Goal: Check status: Check status

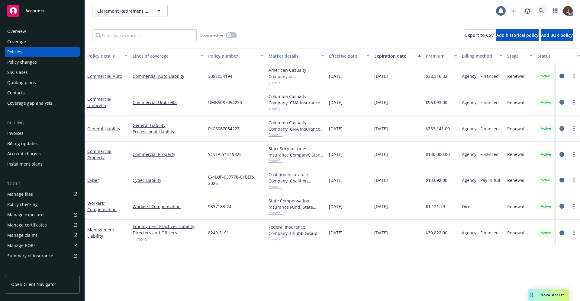
click at [541, 8] on icon at bounding box center [540, 10] width 5 height 5
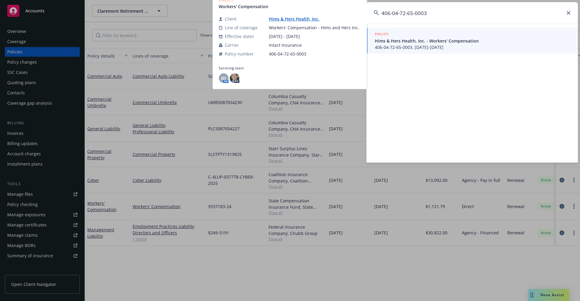
type input "406-04-72-65-0003"
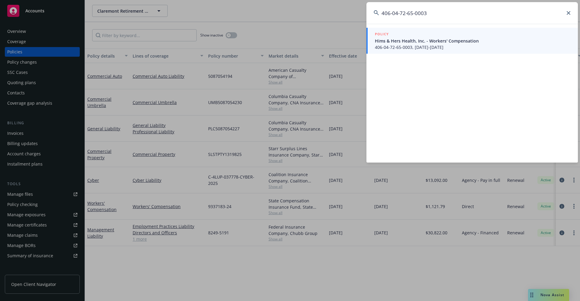
click at [570, 14] on icon at bounding box center [569, 13] width 4 height 4
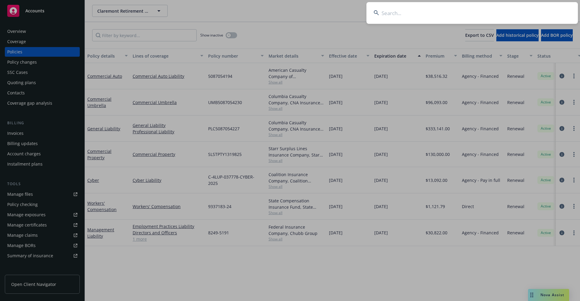
click at [406, 17] on input at bounding box center [471, 13] width 211 height 22
paste input "711-01-85-38-0001"
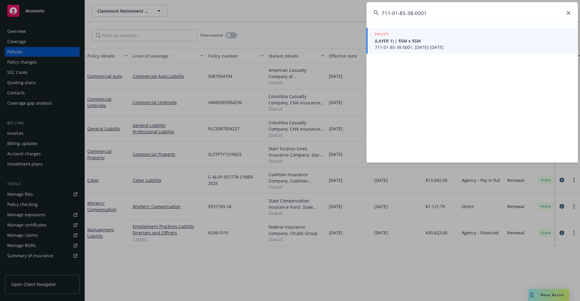
type input "711-01-85-38-0001"
drag, startPoint x: 447, startPoint y: 17, endPoint x: 366, endPoint y: 14, distance: 81.6
click at [366, 14] on div "711-01-85-38-0001 POLICY (LAYER 1) | $5M x $5M 711-01-85-38-0001, [DATE]-[DATE]" at bounding box center [290, 150] width 580 height 301
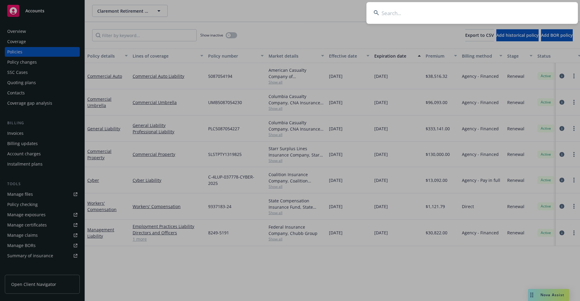
paste input "SG TRADING INC"
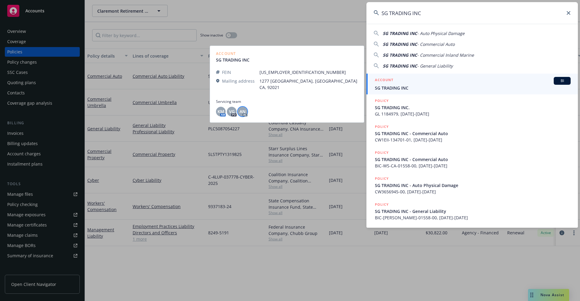
type input "SG TRADING INC"
click at [245, 111] on span "AN" at bounding box center [242, 111] width 6 height 6
click at [407, 93] on link "ACCOUNT BI SG TRADING INC" at bounding box center [471, 84] width 211 height 21
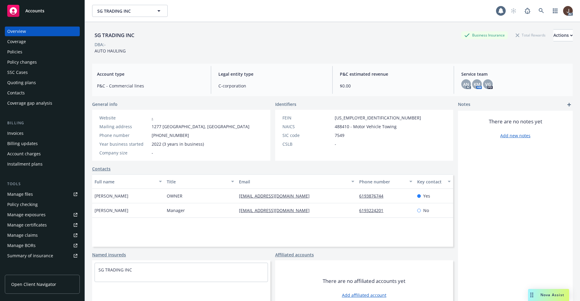
click at [265, 26] on div "SG TRADING INC Business Insurance Total Rewards Actions DBA: - AUTO HAULING" at bounding box center [332, 40] width 480 height 37
click at [463, 83] on span "AN" at bounding box center [466, 84] width 6 height 6
click at [474, 85] on span "KM" at bounding box center [477, 84] width 7 height 6
click at [485, 83] on span "VG" at bounding box center [488, 84] width 6 height 6
click at [395, 59] on div "SG TRADING INC Business Insurance Total Rewards Actions DBA: - AUTO HAULING Acc…" at bounding box center [332, 169] width 480 height 294
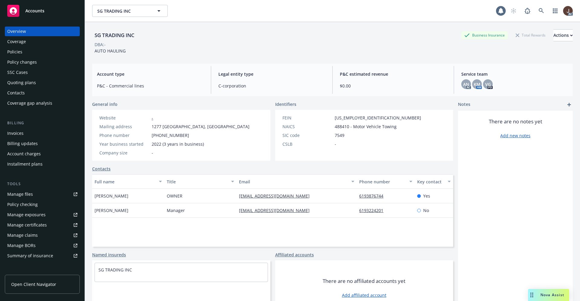
click at [16, 72] on div "SSC Cases" at bounding box center [17, 73] width 21 height 10
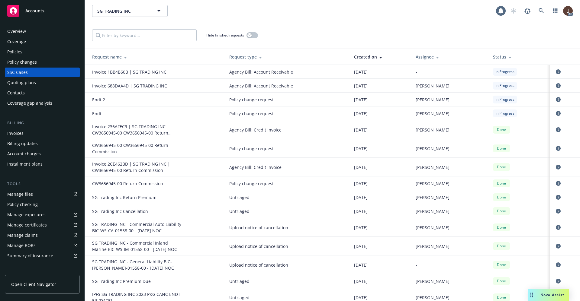
click at [19, 35] on div "Overview" at bounding box center [16, 32] width 19 height 10
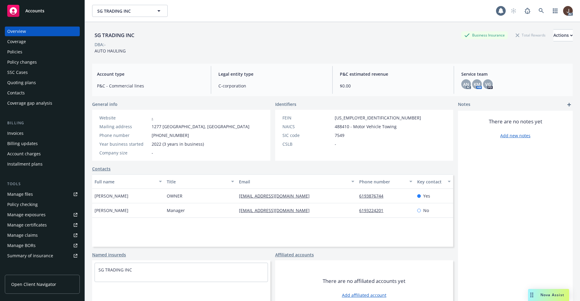
click at [21, 51] on div "Policies" at bounding box center [14, 52] width 15 height 10
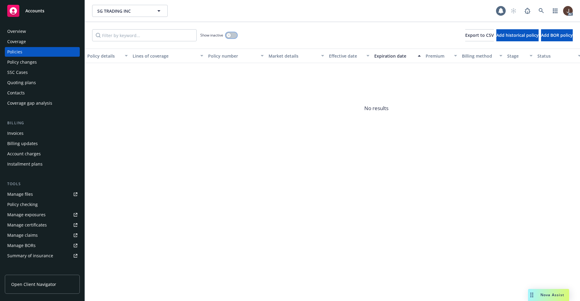
click at [232, 37] on button "button" at bounding box center [231, 35] width 11 height 6
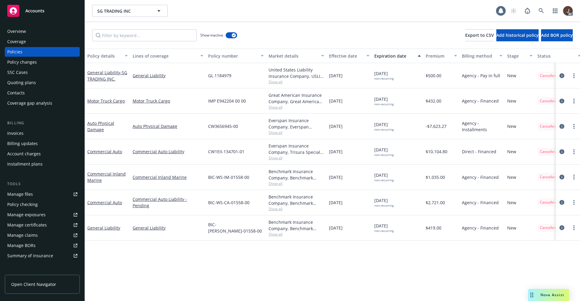
click at [269, 31] on div "Show inactive Export to CSV Add historical policy Add BOR policy" at bounding box center [332, 35] width 495 height 27
click at [18, 86] on div "Quoting plans" at bounding box center [21, 83] width 29 height 10
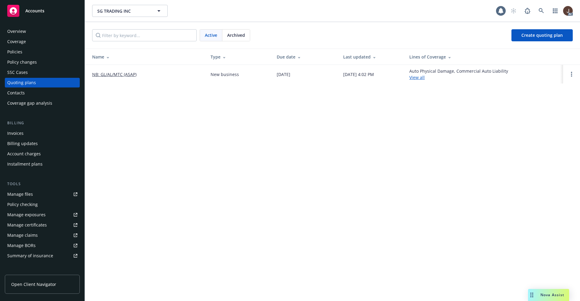
click at [14, 72] on div "SSC Cases" at bounding box center [17, 73] width 21 height 10
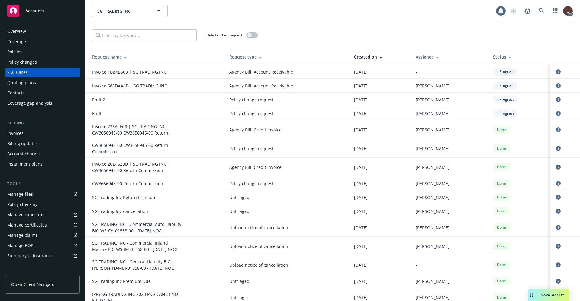
click at [556, 86] on icon "circleInformation" at bounding box center [558, 85] width 5 height 5
click at [556, 99] on icon "circleInformation" at bounding box center [558, 99] width 5 height 5
